Goal: Information Seeking & Learning: Learn about a topic

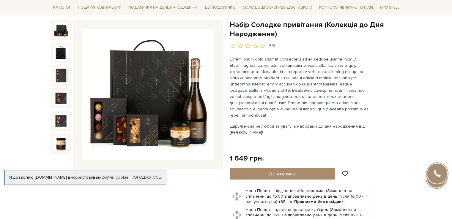
scroll to position [59, 0]
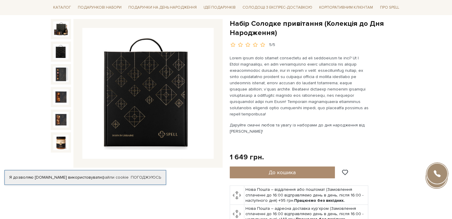
click at [60, 50] on img at bounding box center [60, 51] width 15 height 15
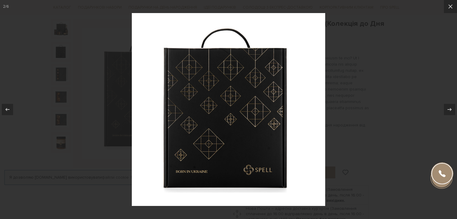
click at [61, 70] on div at bounding box center [228, 109] width 457 height 219
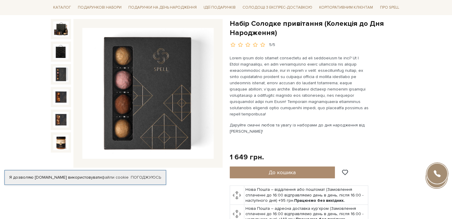
click at [63, 69] on img at bounding box center [60, 74] width 15 height 15
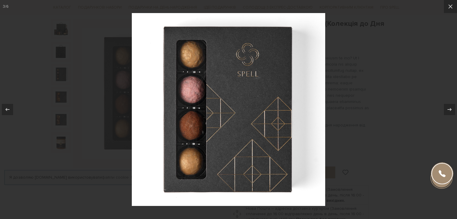
click at [59, 86] on div at bounding box center [228, 109] width 457 height 219
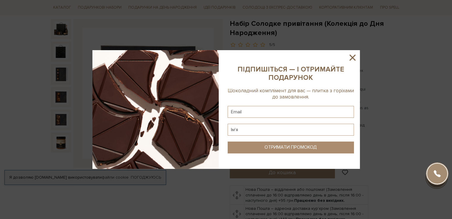
click at [348, 55] on icon at bounding box center [353, 58] width 10 height 10
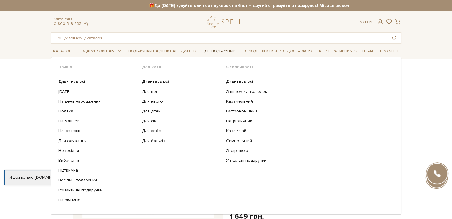
click at [218, 50] on span "Ідеї подарунків" at bounding box center [219, 51] width 37 height 9
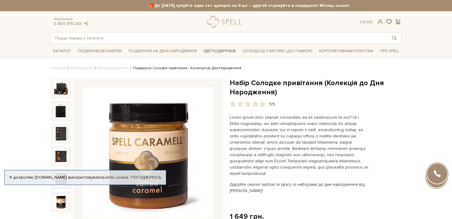
click at [218, 50] on span "Ідеї подарунків" at bounding box center [219, 51] width 37 height 9
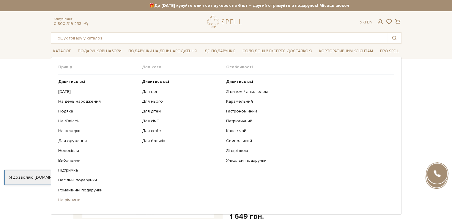
click at [67, 199] on link "На річницю" at bounding box center [98, 200] width 80 height 5
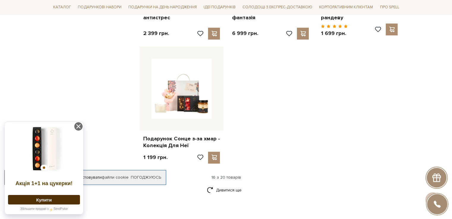
scroll to position [684, 0]
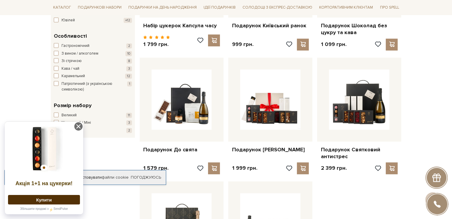
scroll to position [595, 0]
